Goal: Check status: Check status

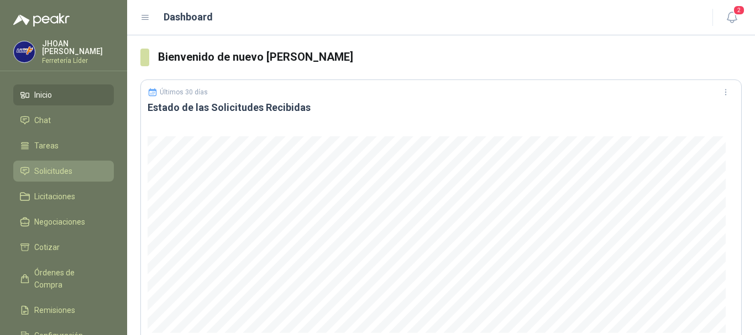
click at [72, 170] on li "Solicitudes" at bounding box center [63, 171] width 87 height 12
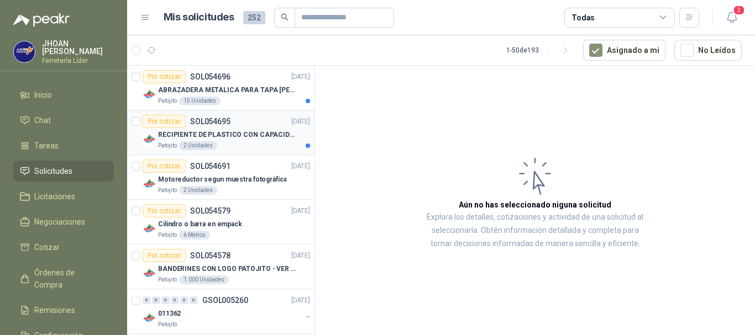
click at [254, 141] on div "RECIPIENTE DE PLASTICO CON CAPACIDAD DE 1.8 LT PARA LA EXTRACCIÓN MANUAL DE LIQ…" at bounding box center [234, 134] width 152 height 13
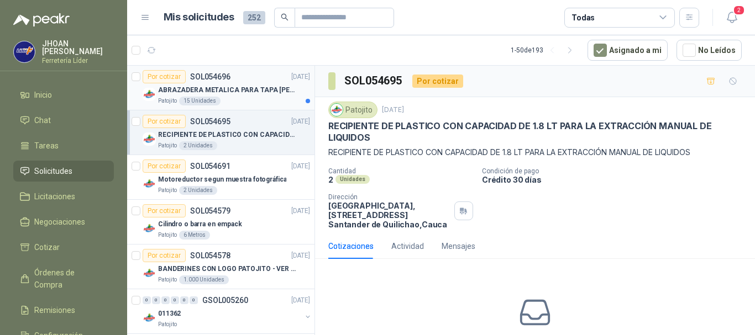
click at [229, 91] on p "ABRAZADERA METALICA PARA TAPA [PERSON_NAME] DE PLASTICO DE 50 LT" at bounding box center [227, 90] width 138 height 10
